Goal: Information Seeking & Learning: Learn about a topic

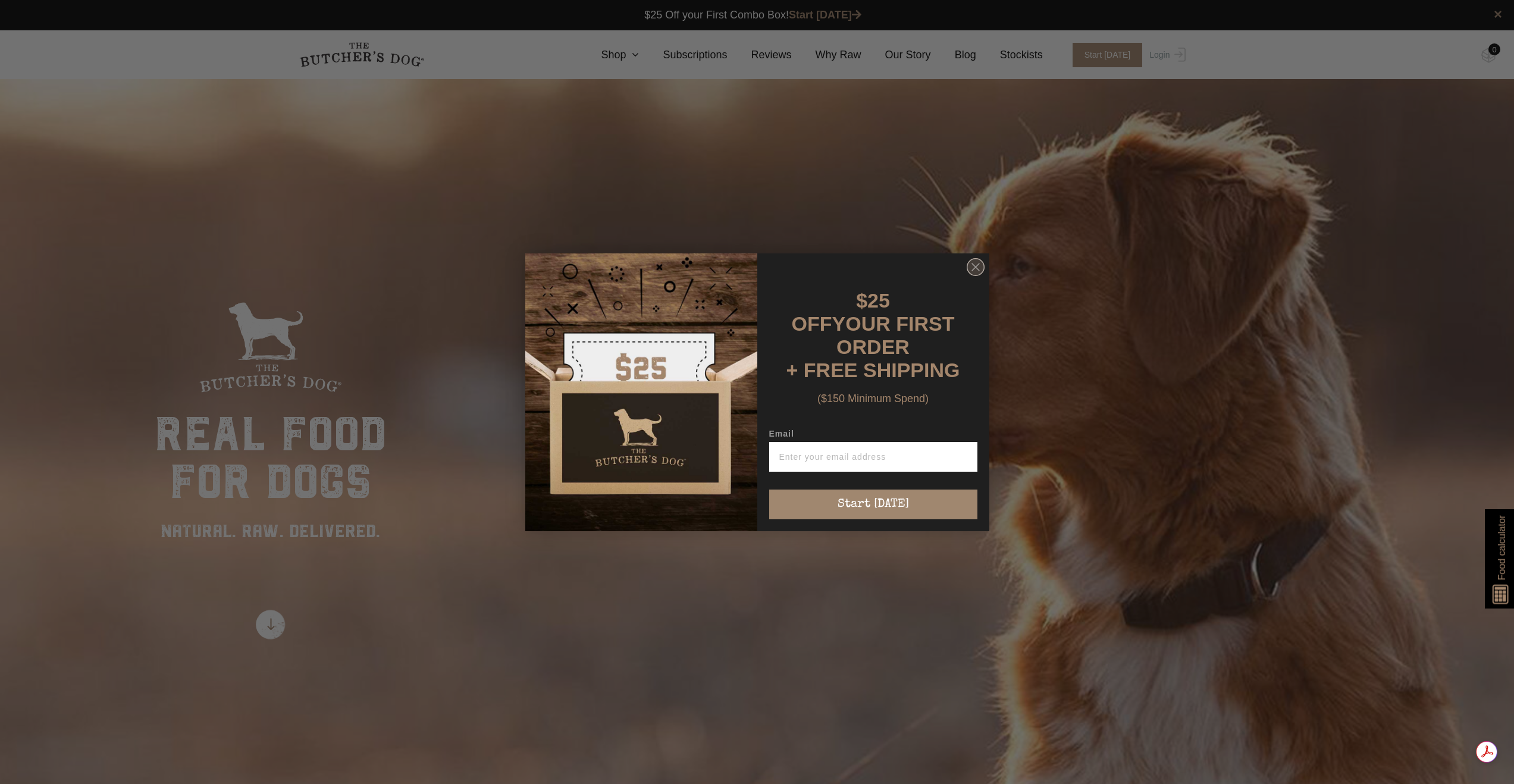
click at [978, 275] on circle "Close dialog" at bounding box center [975, 267] width 18 height 18
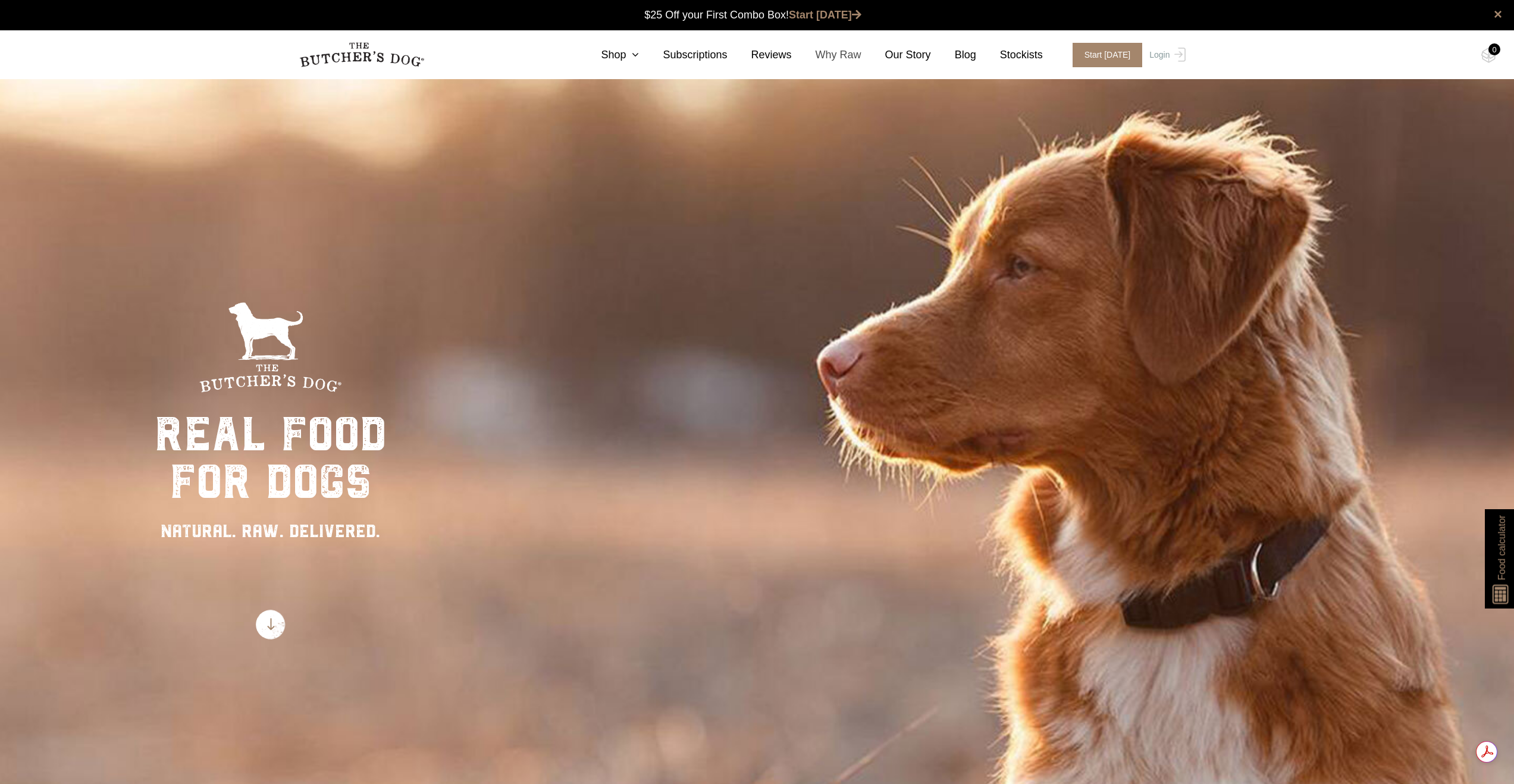
click at [832, 53] on link "Why Raw" at bounding box center [826, 55] width 69 height 16
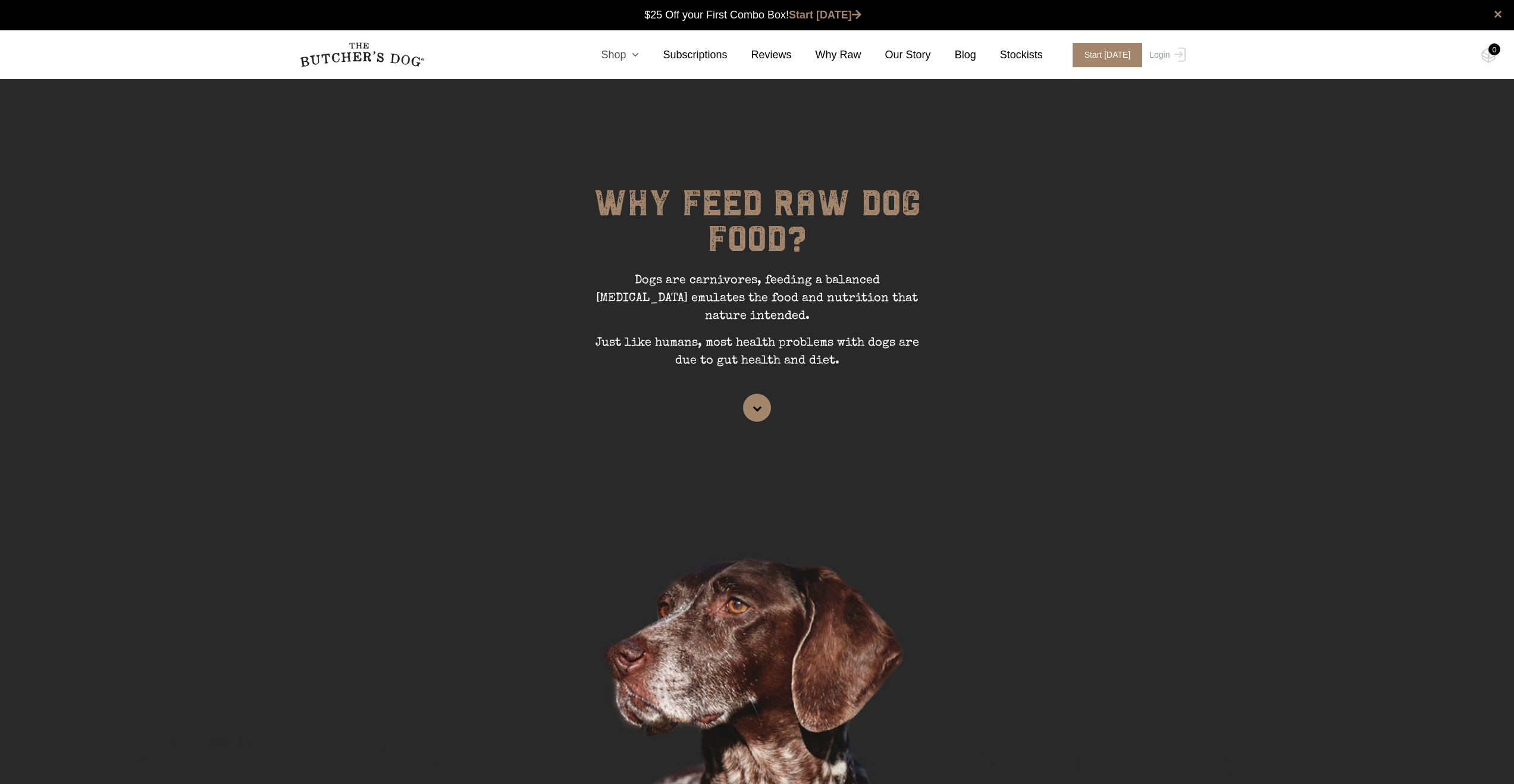
click at [630, 53] on link "Shop" at bounding box center [608, 55] width 62 height 16
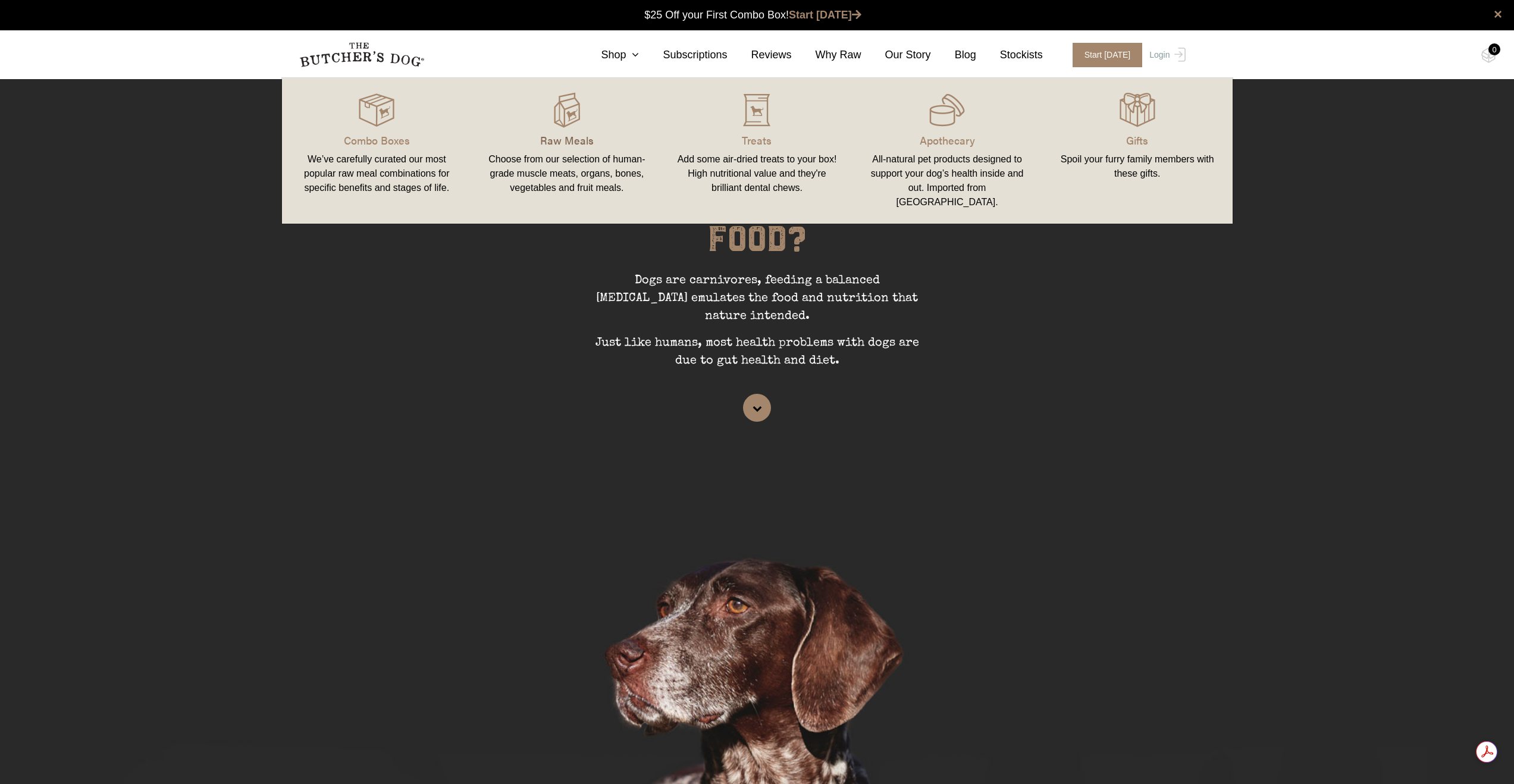
click at [572, 132] on p "Raw Meals" at bounding box center [567, 140] width 162 height 16
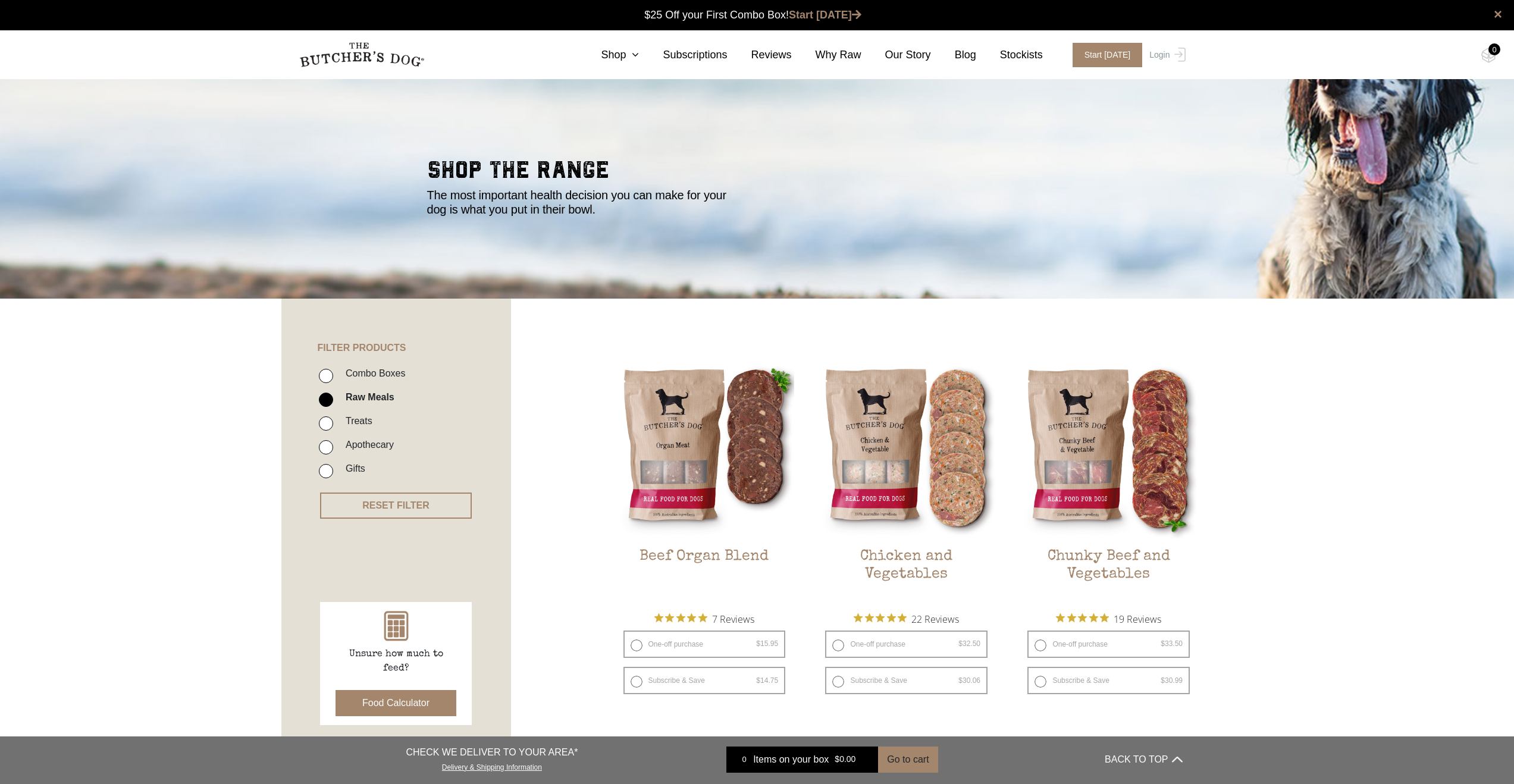
click at [326, 378] on input "Combo Boxes" at bounding box center [326, 376] width 14 height 14
checkbox input "true"
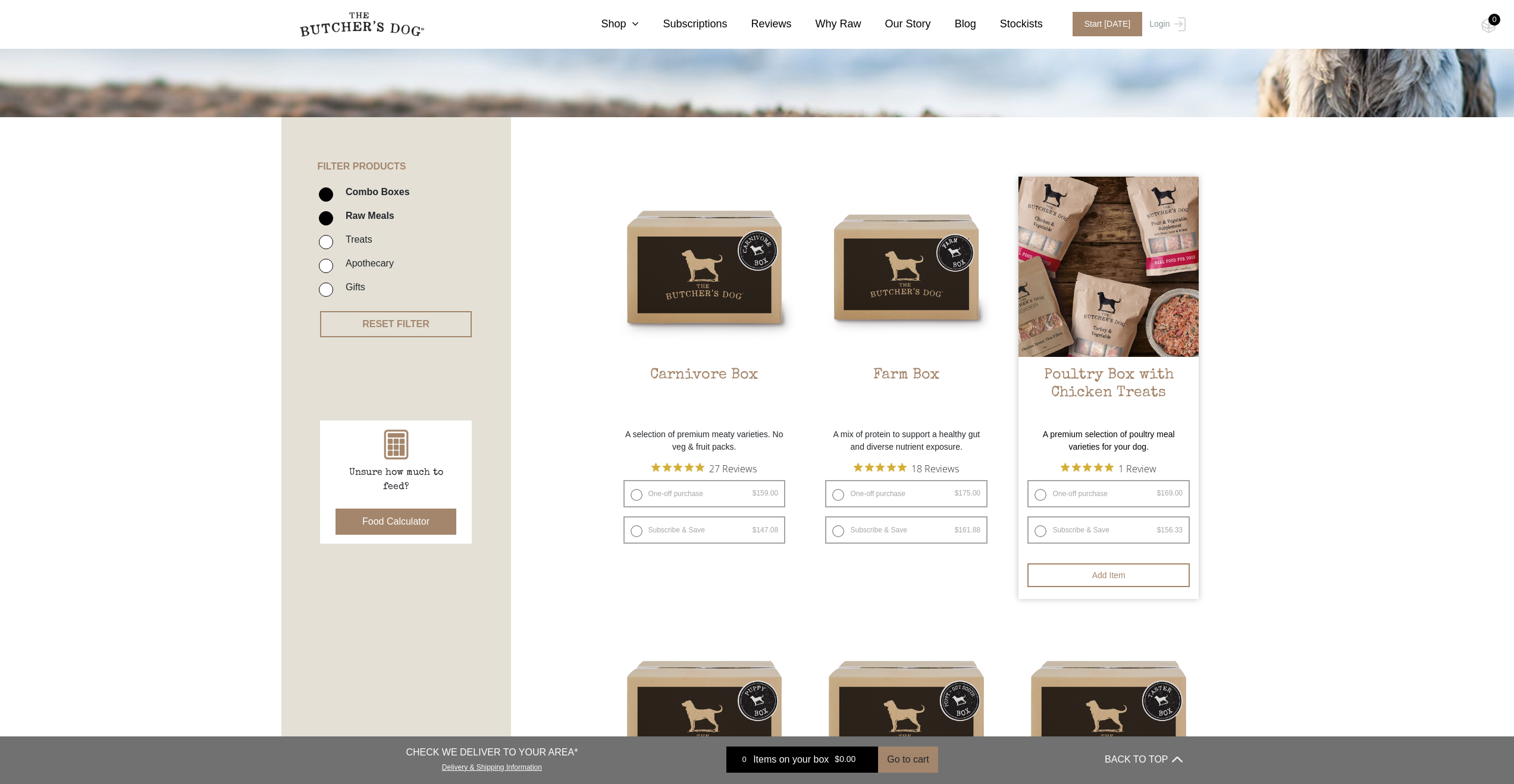
scroll to position [182, 0]
click at [1117, 296] on img at bounding box center [1108, 266] width 180 height 180
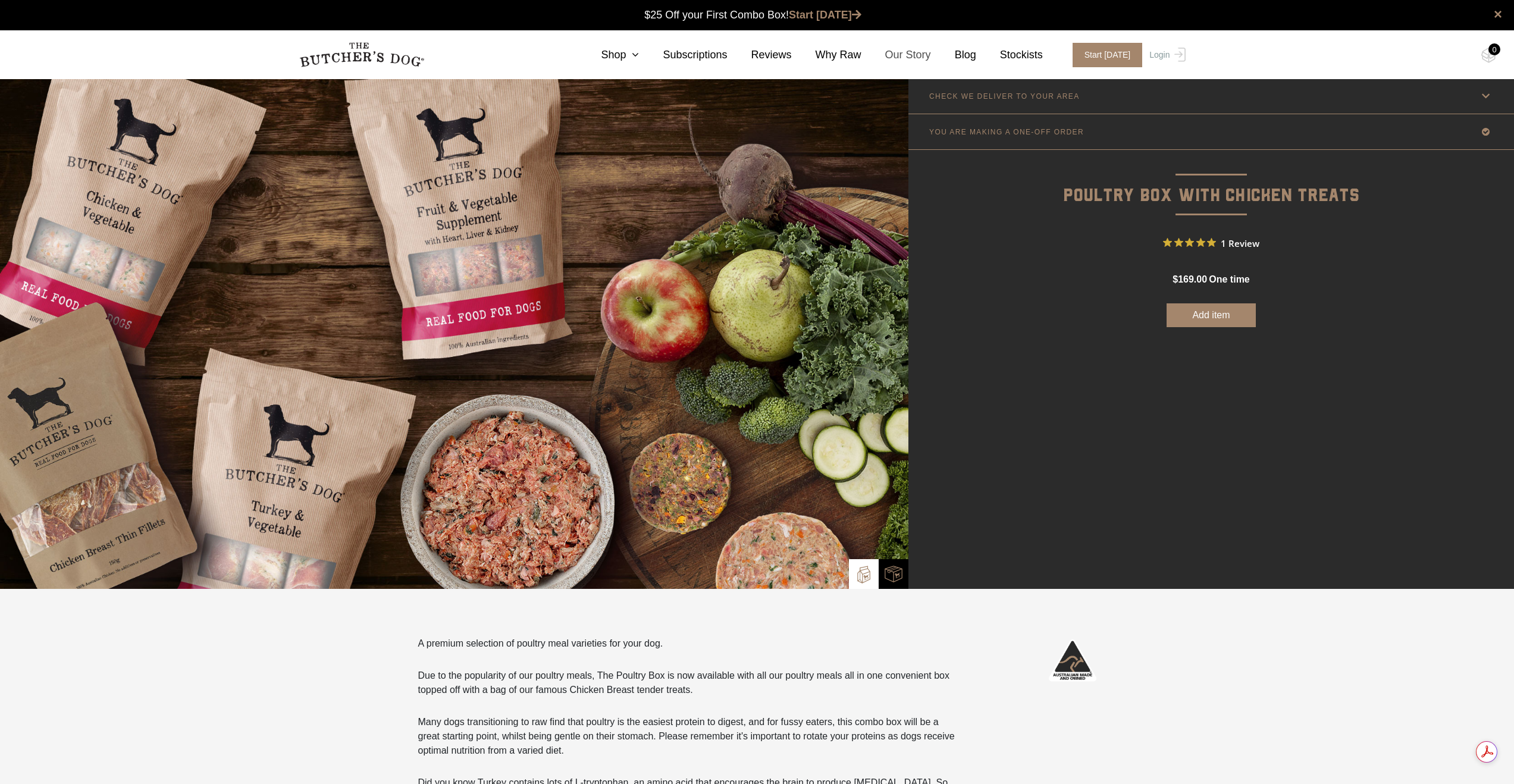
click at [916, 57] on link "Our Story" at bounding box center [896, 55] width 69 height 16
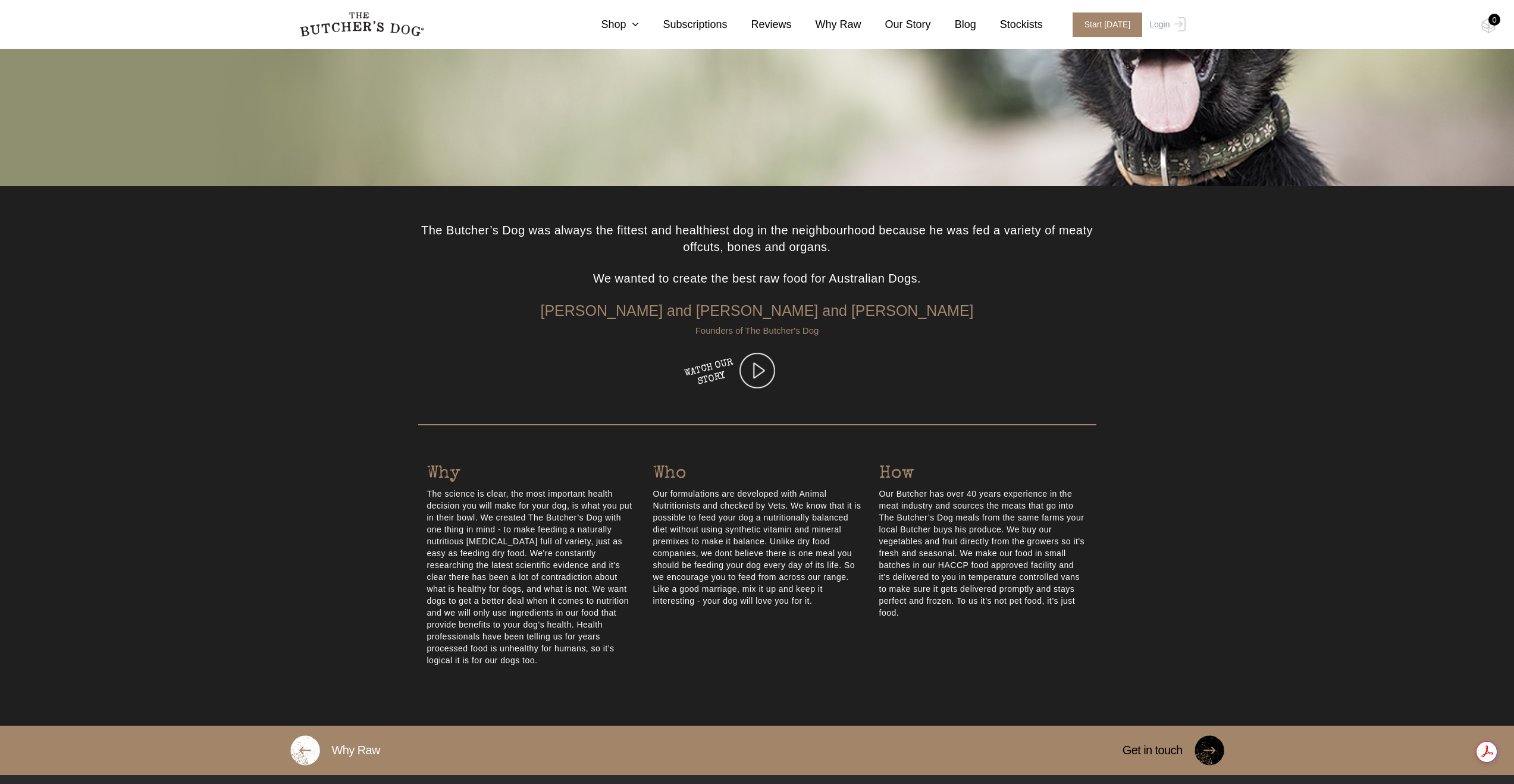
click at [880, 520] on p "Our Butcher has over 40 years experience in the meat industry and sources the m…" at bounding box center [983, 553] width 208 height 131
drag, startPoint x: 976, startPoint y: 556, endPoint x: 879, endPoint y: 521, distance: 103.1
click at [879, 521] on p "Our Butcher has over 40 years experience in the meat industry and sources the m…" at bounding box center [983, 553] width 208 height 131
copy p "The Butcher’s Dog meals from the same farms your local Butcher buys his produce…"
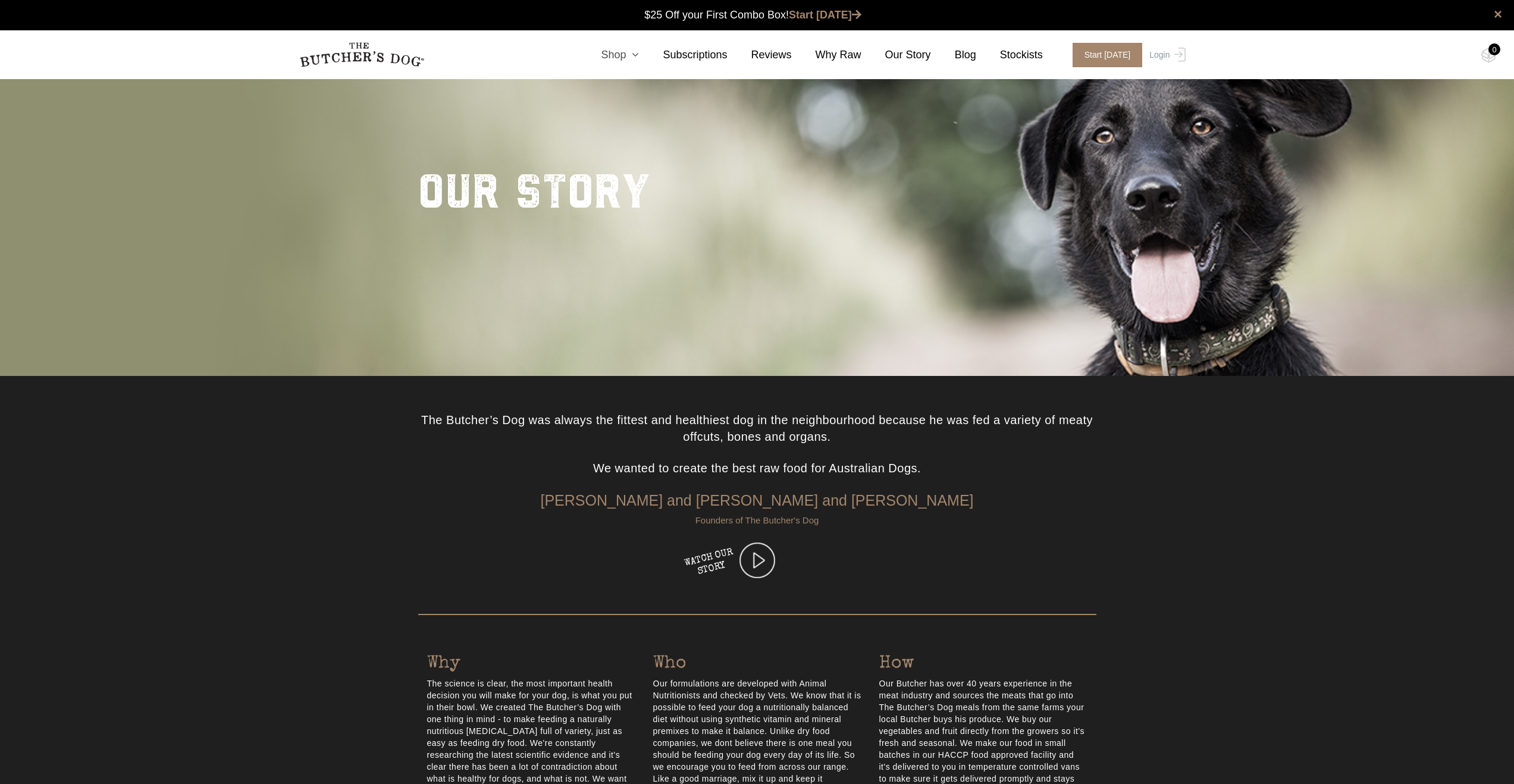
click at [635, 45] on nav "0 Shop Combo Boxes Treats" at bounding box center [757, 55] width 952 height 49
click at [620, 60] on link "Shop" at bounding box center [608, 55] width 62 height 16
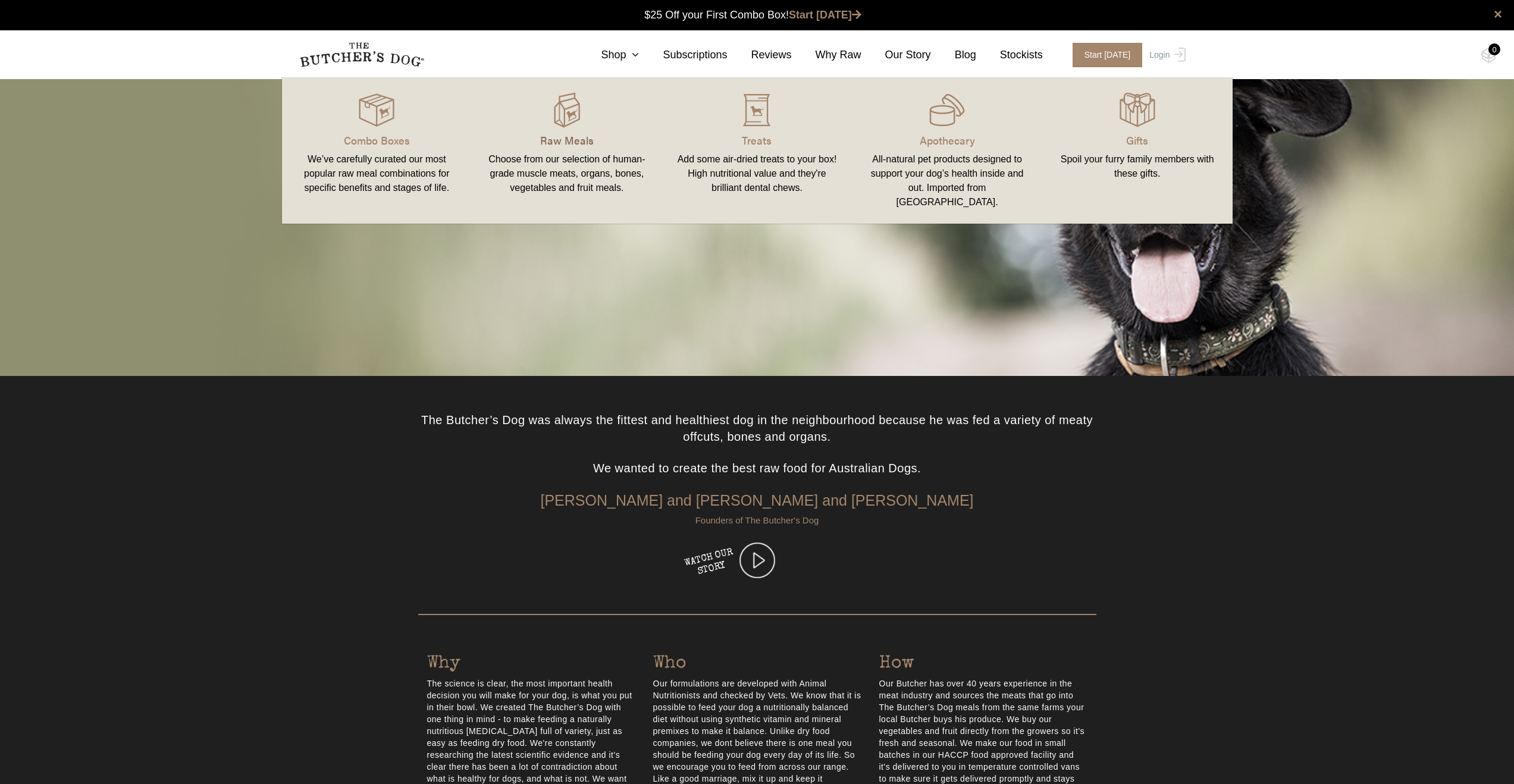
click at [582, 133] on p "Raw Meals" at bounding box center [567, 140] width 162 height 16
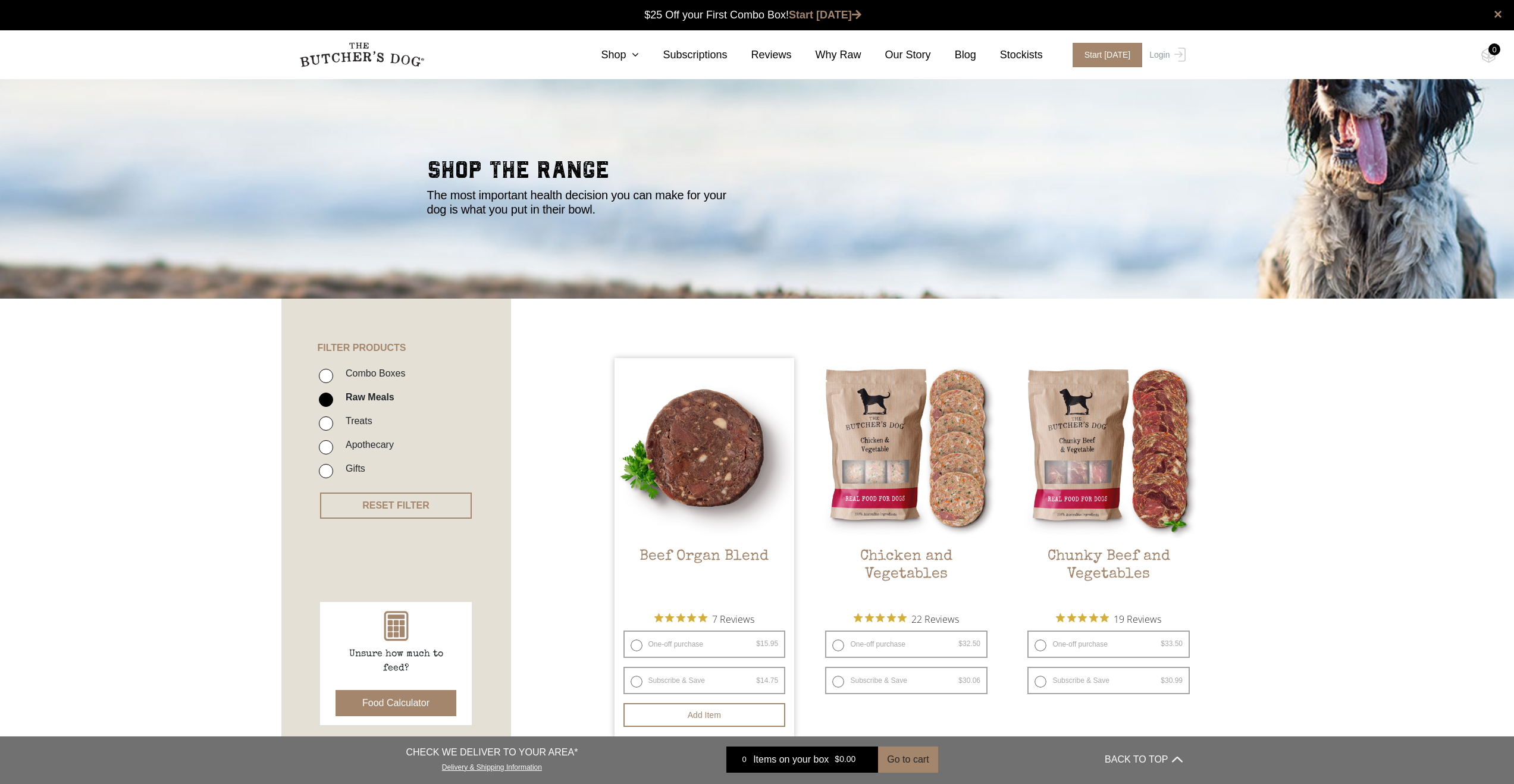
click at [721, 552] on h2 "Beef Organ Blend" at bounding box center [705, 576] width 180 height 56
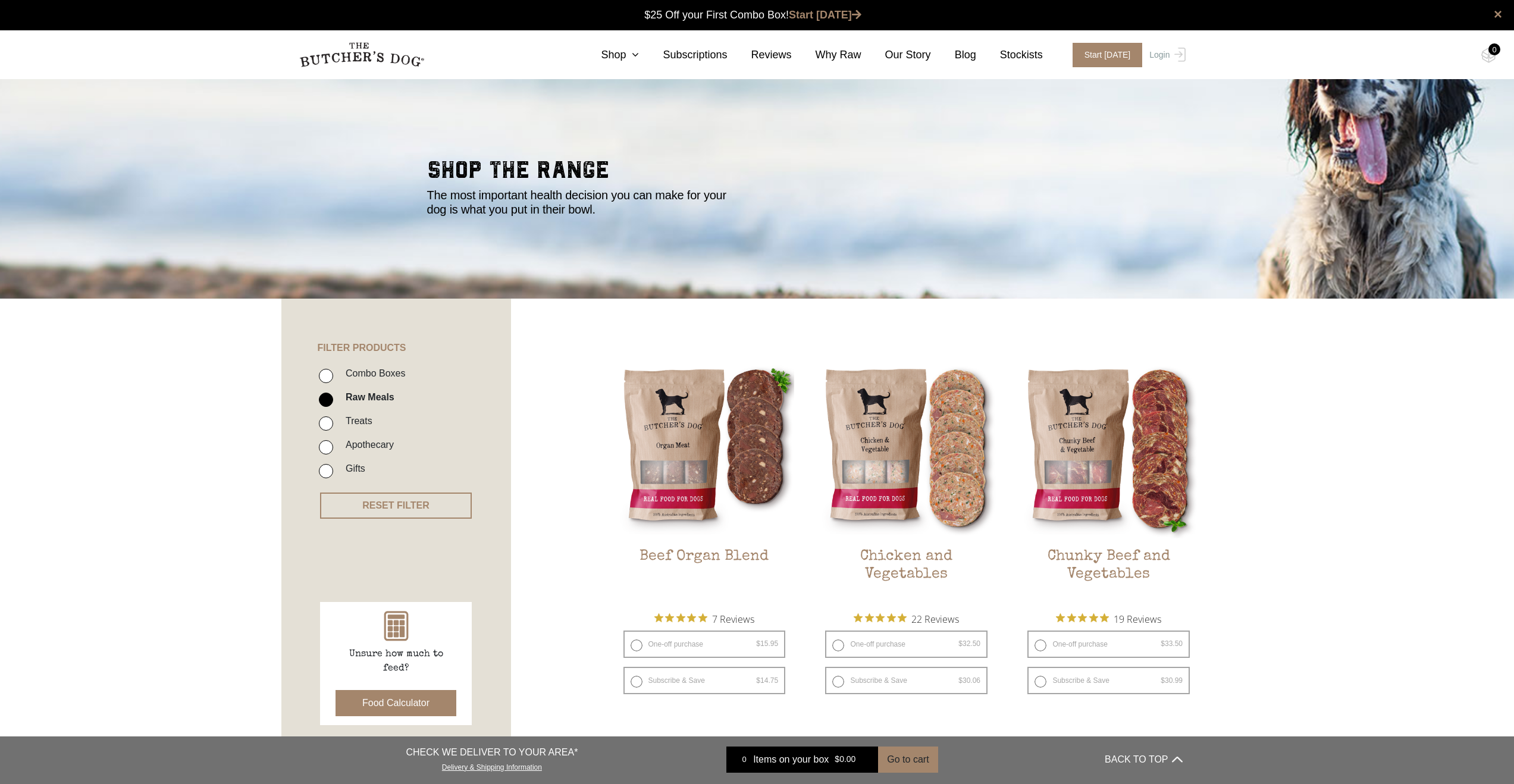
click at [390, 54] on img at bounding box center [361, 55] width 125 height 25
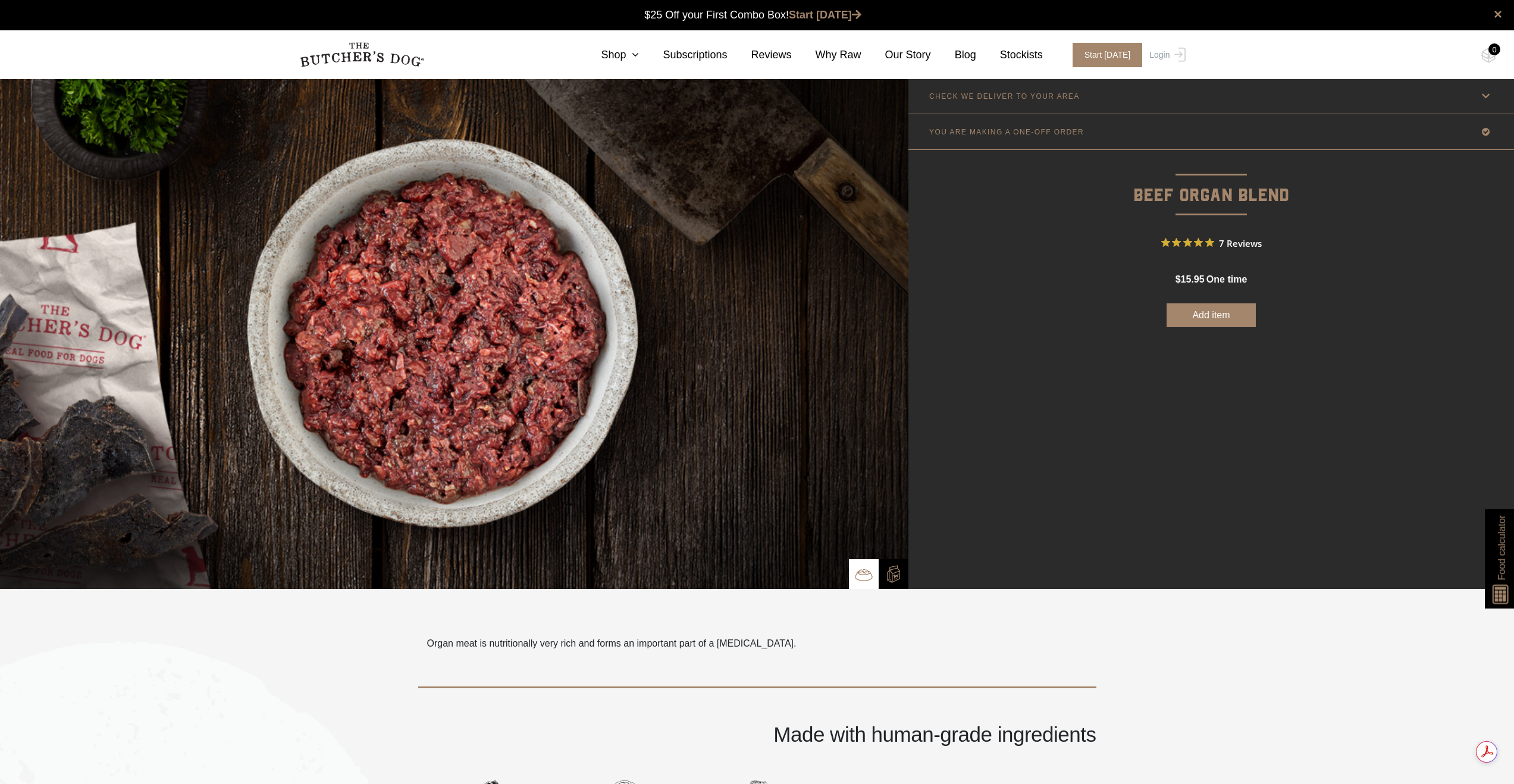
click at [985, 102] on link "CHECK WE DELIVER TO YOUR AREA" at bounding box center [1211, 96] width 606 height 35
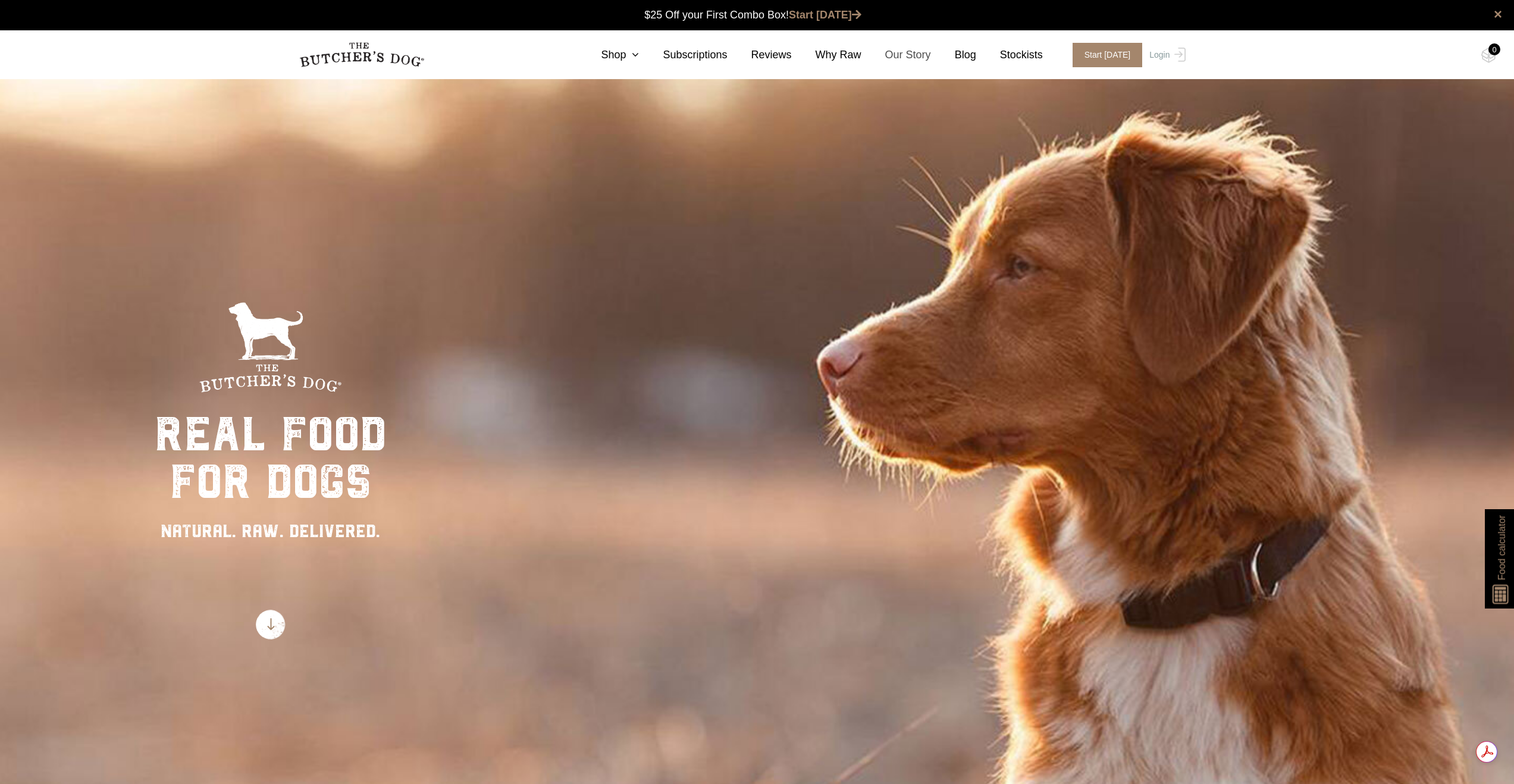
click at [921, 55] on link "Our Story" at bounding box center [896, 55] width 69 height 16
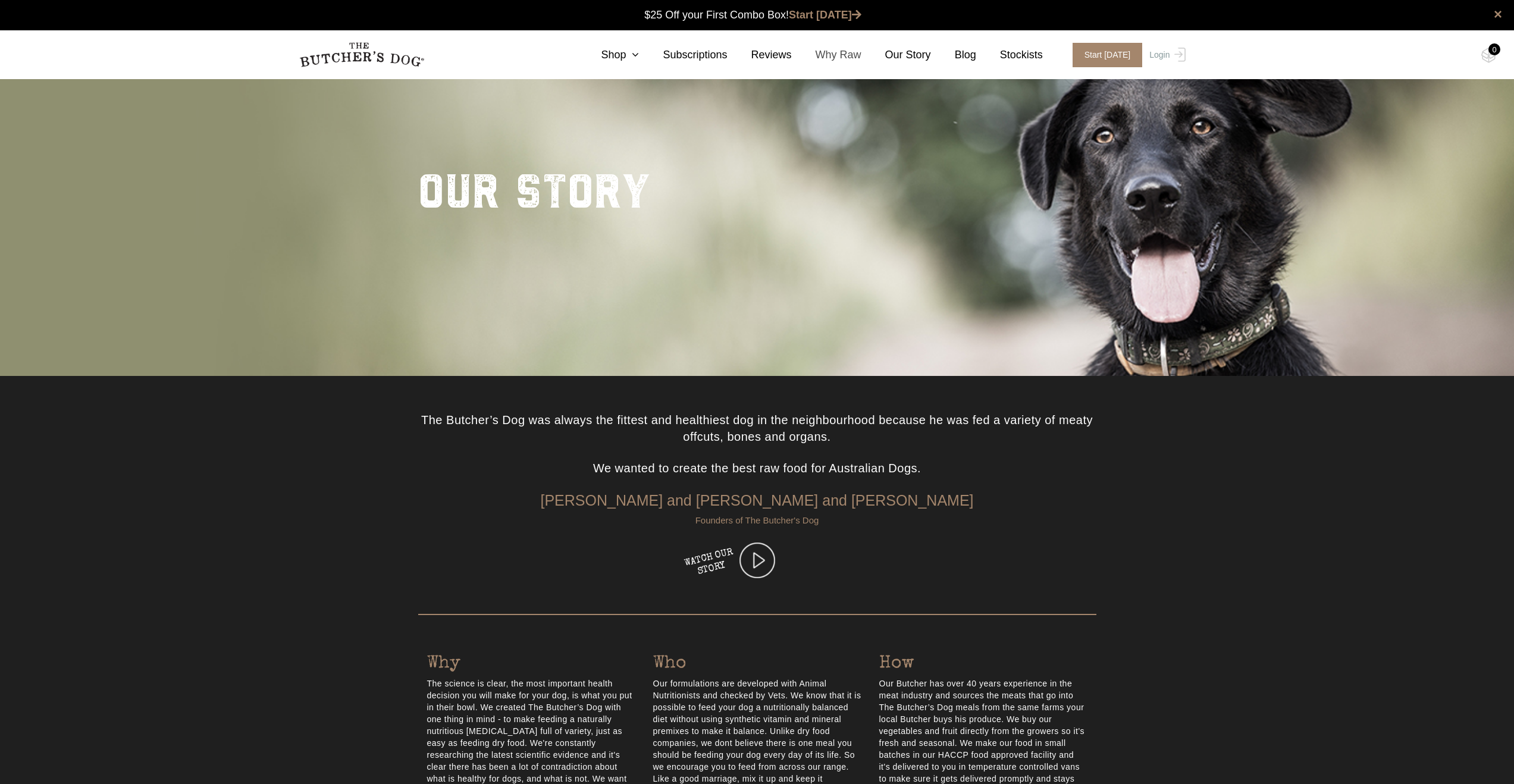
click at [825, 49] on link "Why Raw" at bounding box center [826, 55] width 69 height 16
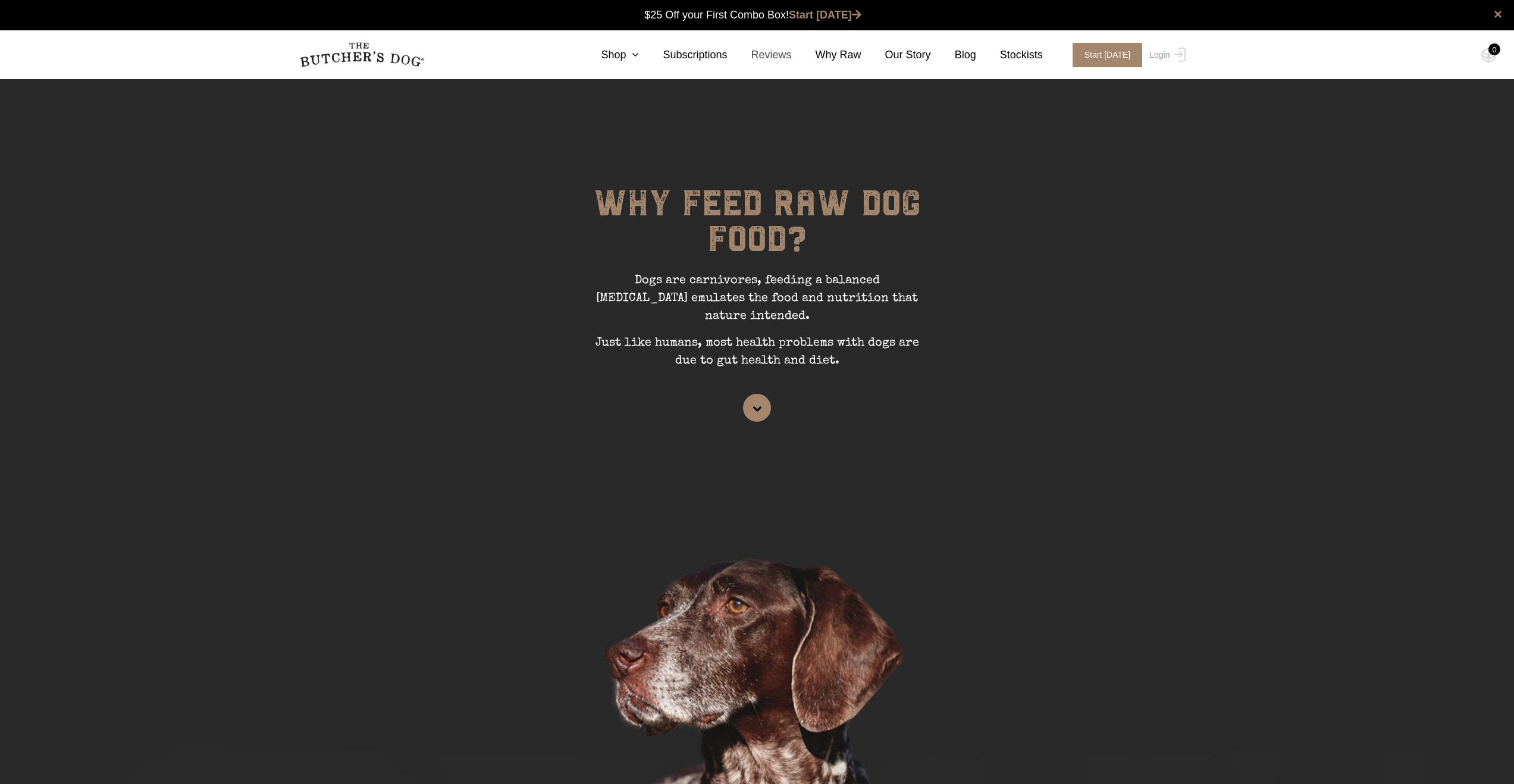
click at [771, 57] on link "Reviews" at bounding box center [760, 55] width 65 height 16
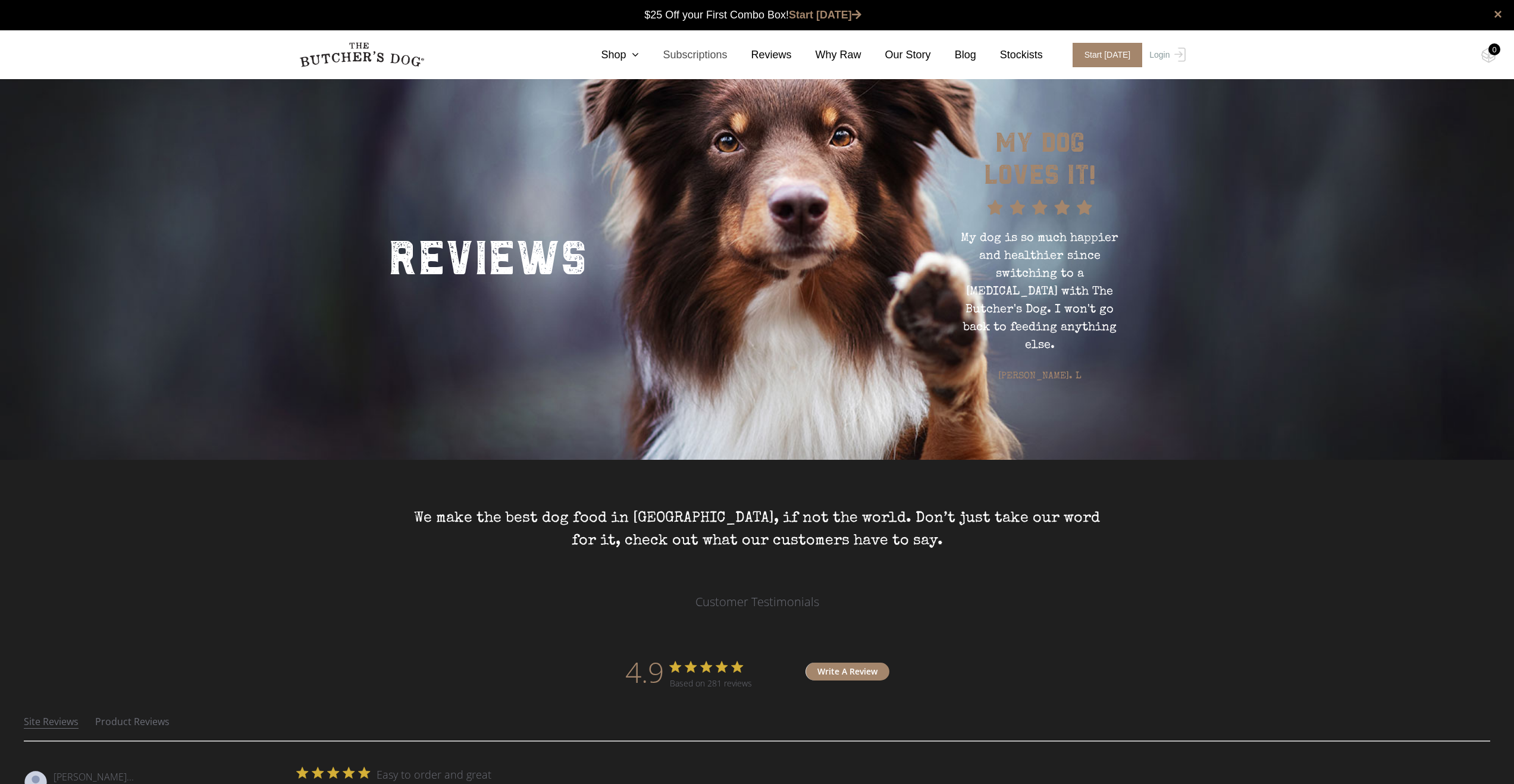
click at [701, 57] on link "Subscriptions" at bounding box center [682, 55] width 88 height 16
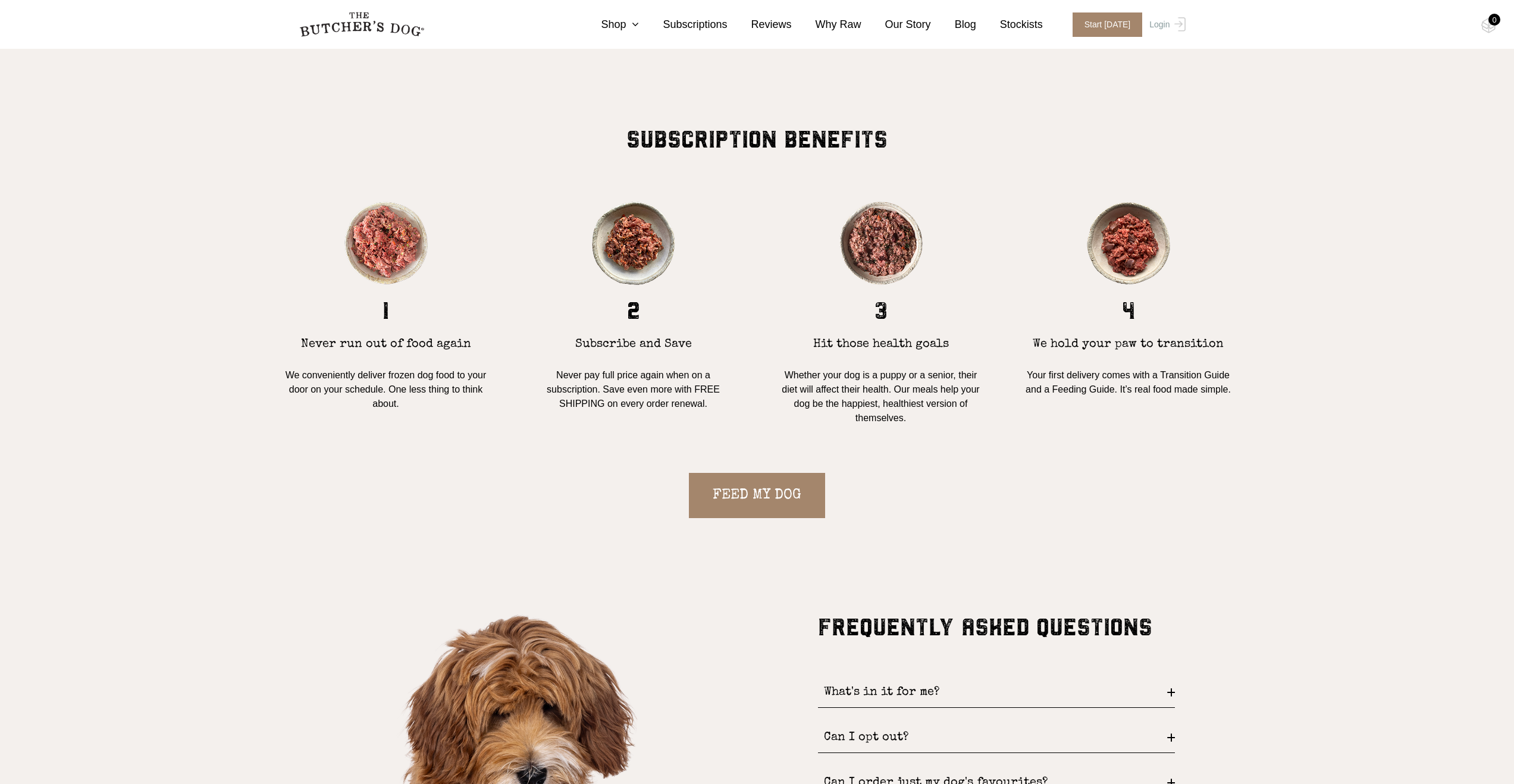
scroll to position [983, 0]
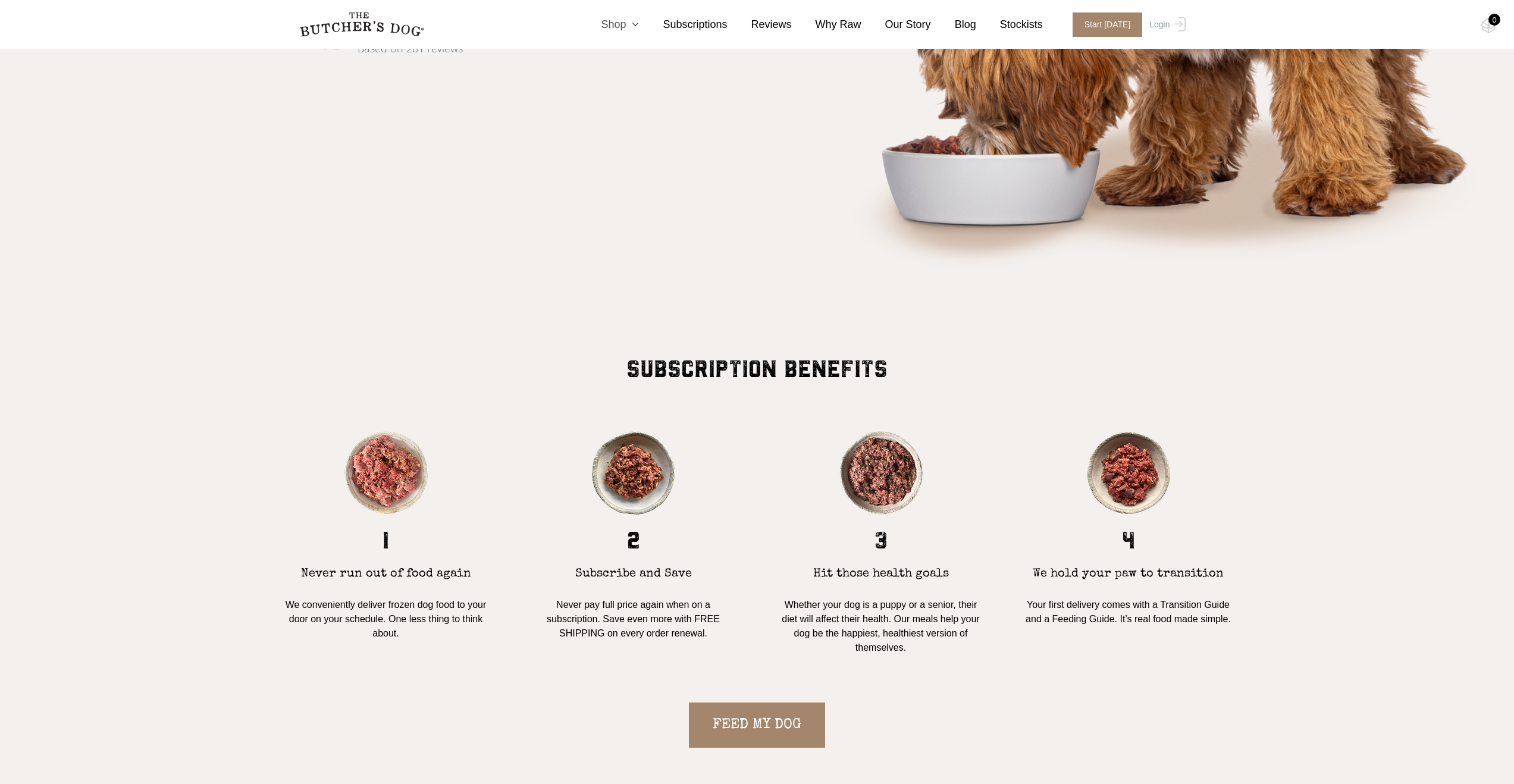
click at [633, 24] on icon at bounding box center [632, 24] width 13 height 11
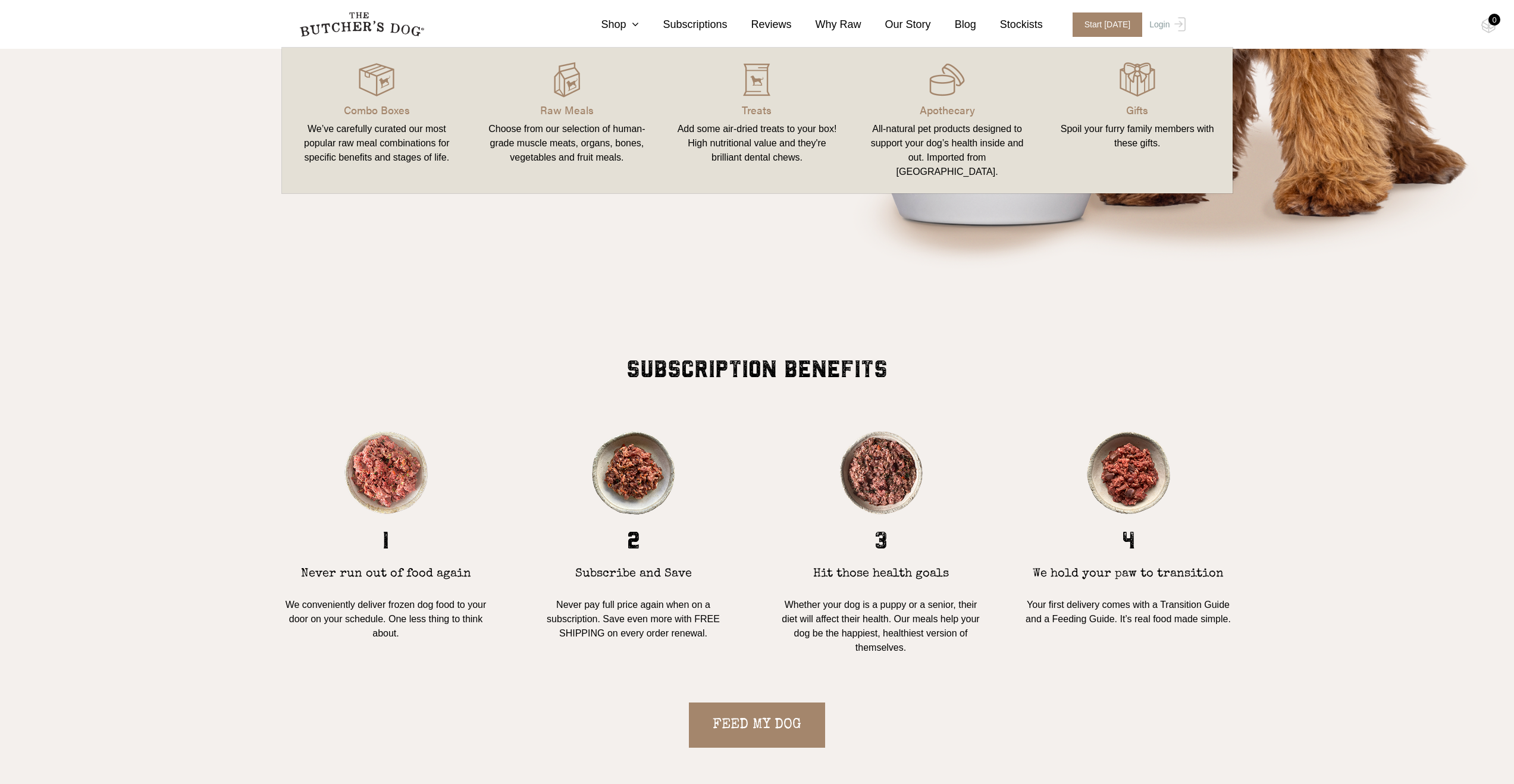
click at [583, 100] on link "Raw Meals Choose from our selection of human-grade muscle meats, organs, bones,…" at bounding box center [566, 121] width 190 height 122
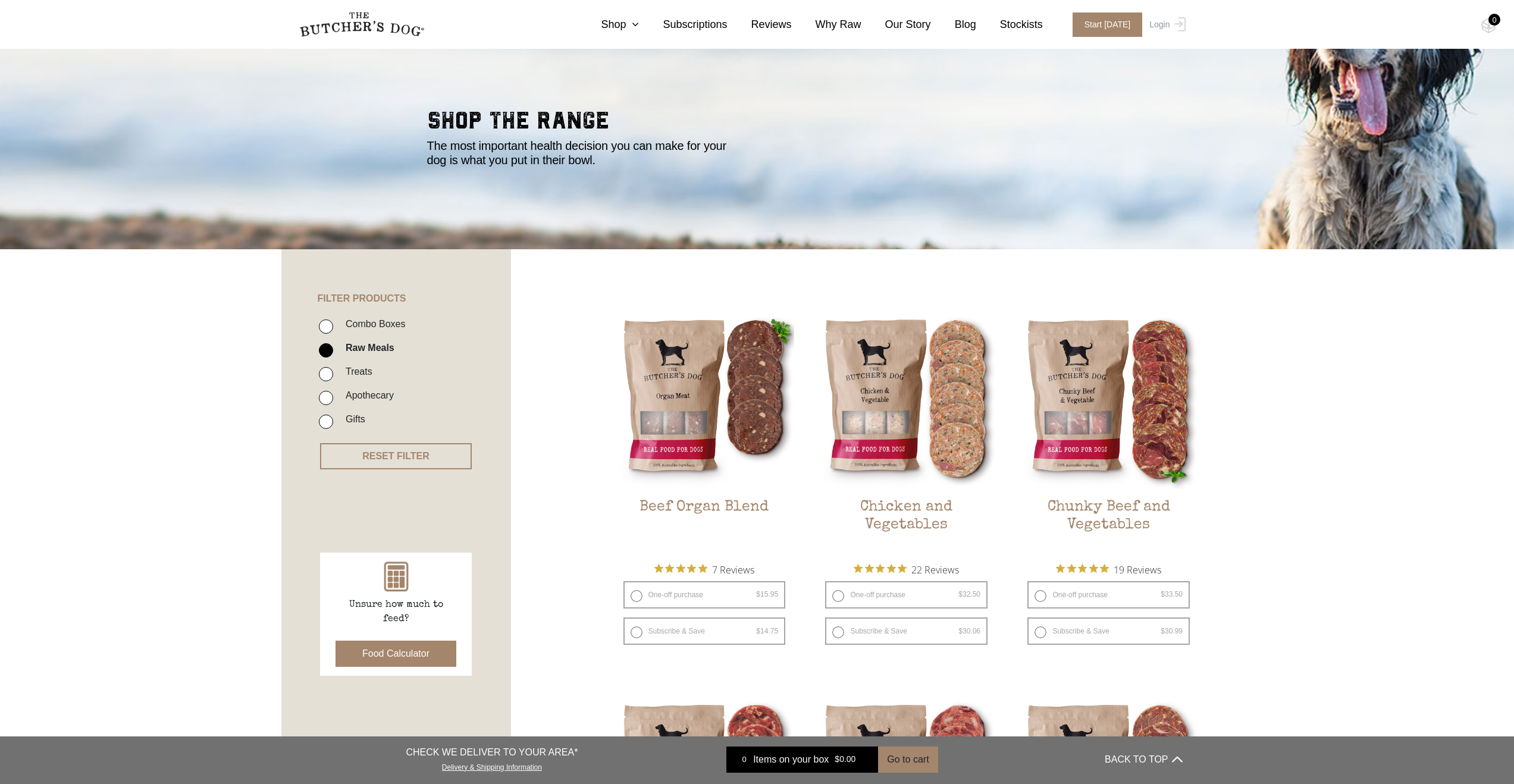
scroll to position [285, 0]
